Goal: Task Accomplishment & Management: Manage account settings

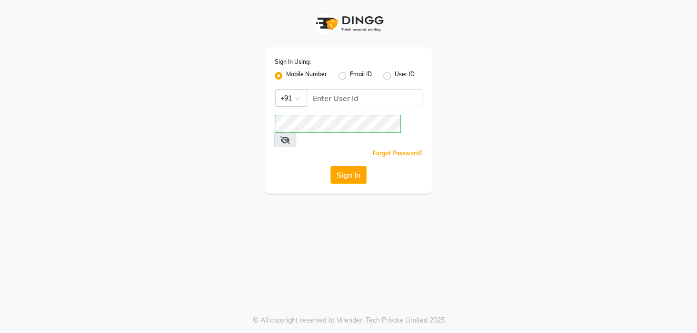
click at [338, 93] on div "Sign In Using: Mobile Number Email ID User ID Country Code × +91 Remember me Fo…" at bounding box center [348, 120] width 167 height 146
click at [399, 193] on div "Sign In Using: Mobile Number Email ID User ID Country Code × +91 Remember me Fo…" at bounding box center [348, 166] width 697 height 333
click at [328, 98] on input "Username" at bounding box center [365, 98] width 116 height 18
type input "8436749786"
click at [351, 166] on button "Sign In" at bounding box center [348, 175] width 36 height 18
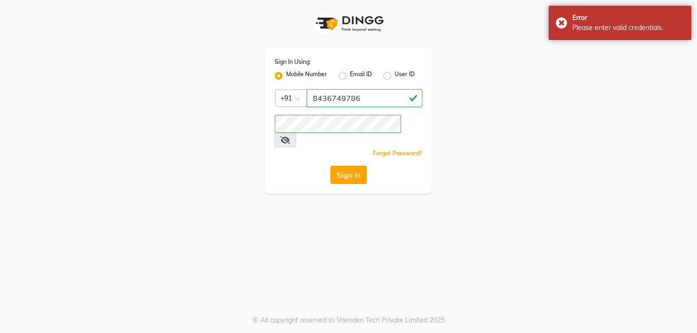
click at [355, 166] on button "Sign In" at bounding box center [348, 175] width 36 height 18
click at [370, 99] on input "8436749786" at bounding box center [365, 98] width 116 height 18
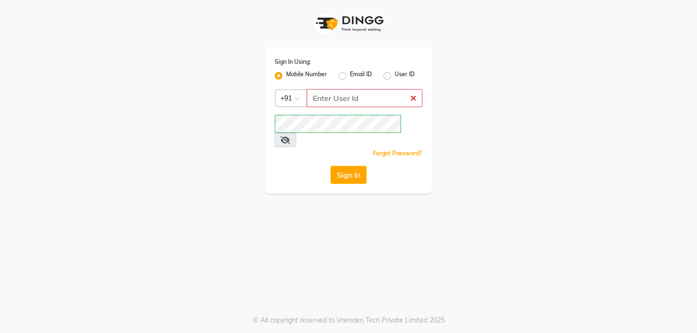
click at [371, 99] on input "Username" at bounding box center [365, 98] width 116 height 18
click at [353, 166] on button "Sign In" at bounding box center [348, 175] width 36 height 18
click at [361, 92] on input "Username" at bounding box center [365, 98] width 116 height 18
type input "8436749786"
click at [362, 166] on button "Sign In" at bounding box center [348, 175] width 36 height 18
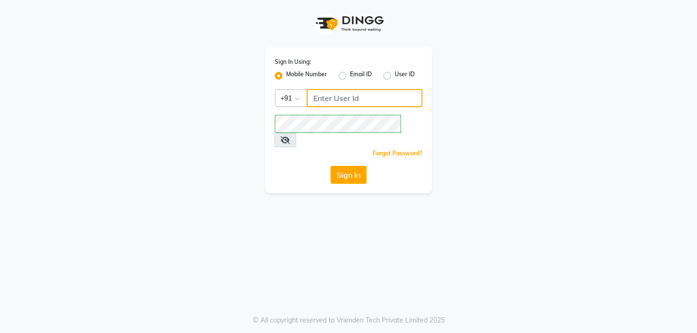
click at [338, 99] on input "Username" at bounding box center [365, 98] width 116 height 18
click at [345, 100] on input "Username" at bounding box center [365, 98] width 116 height 18
click at [340, 166] on button "Sign In" at bounding box center [348, 175] width 36 height 18
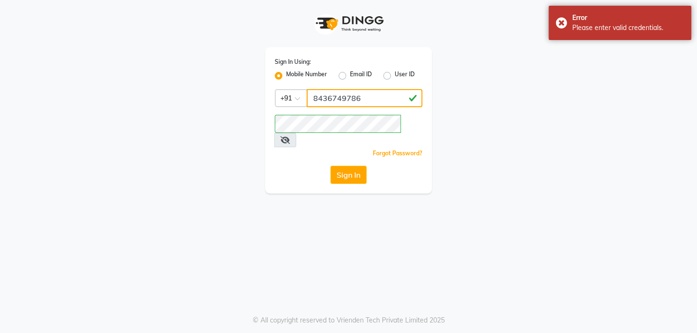
click at [372, 98] on input "8436749786" at bounding box center [365, 98] width 116 height 18
type input "8"
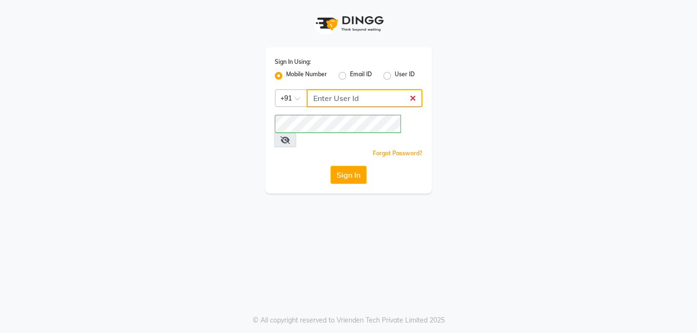
click at [330, 98] on input "Username" at bounding box center [365, 98] width 116 height 18
click at [515, 173] on div "Sign In Using: Mobile Number Email ID User ID Country Code × +91 Remember me Fo…" at bounding box center [348, 96] width 543 height 193
click at [346, 100] on input "Username" at bounding box center [365, 98] width 116 height 18
click at [341, 97] on input "Username" at bounding box center [365, 98] width 116 height 18
